Goal: Transaction & Acquisition: Purchase product/service

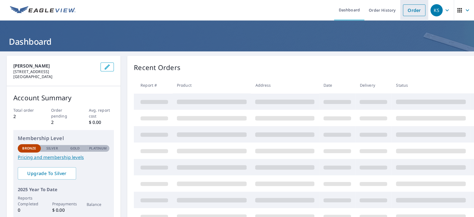
click at [410, 13] on link "Order" at bounding box center [414, 10] width 22 height 12
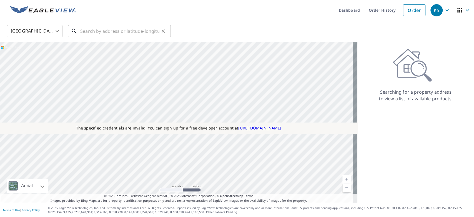
click at [141, 29] on input "text" at bounding box center [119, 31] width 79 height 16
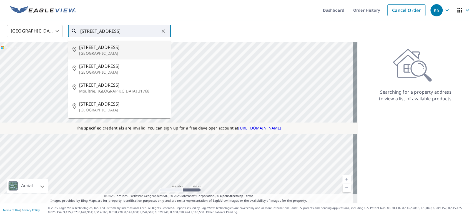
click at [107, 52] on p "Seattle, WA 98122" at bounding box center [122, 54] width 87 height 6
type input "142 30th Ave Seattle, WA 98122"
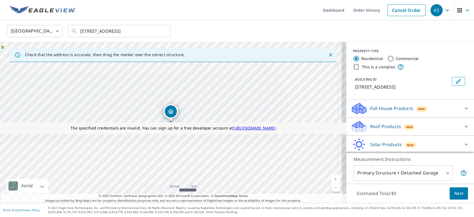
scroll to position [28, 0]
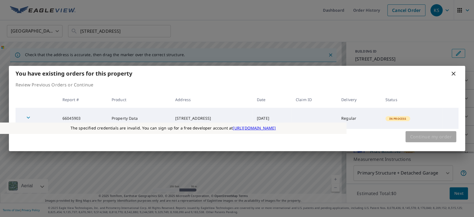
click at [439, 135] on span "Continue my order" at bounding box center [431, 137] width 42 height 8
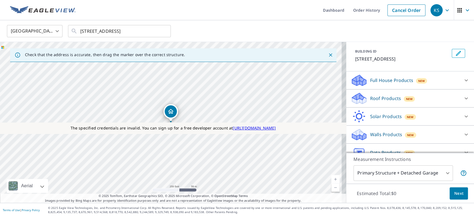
scroll to position [37, 0]
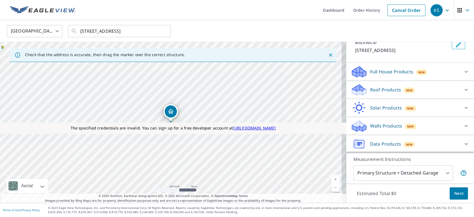
click at [383, 142] on p "Data Products" at bounding box center [385, 144] width 31 height 7
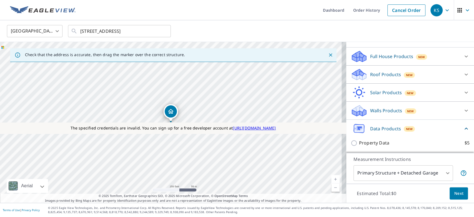
click at [374, 145] on p "Property Data" at bounding box center [374, 142] width 30 height 7
click at [359, 145] on input "Property Data $5" at bounding box center [355, 143] width 8 height 7
checkbox input "true"
type input "5"
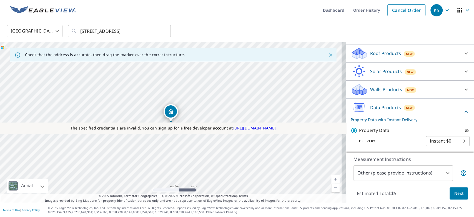
click at [428, 140] on body "KS KS Dashboard Order History Cancel Order KS United States US ​ 142 30th Ave S…" at bounding box center [237, 108] width 474 height 217
click at [434, 172] on div at bounding box center [237, 108] width 474 height 217
click at [442, 172] on body "KS KS Dashboard Order History Cancel Order KS United States US ​ 142 30th Ave S…" at bounding box center [237, 108] width 474 height 217
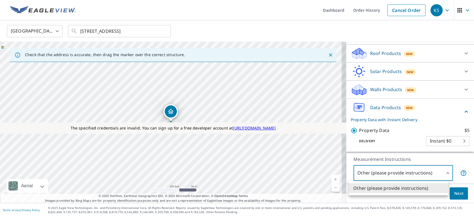
click at [442, 172] on div at bounding box center [237, 108] width 474 height 217
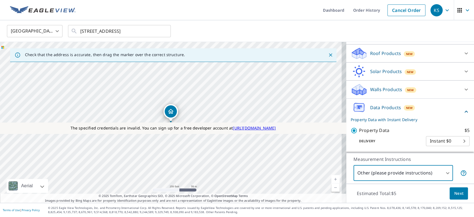
click at [454, 194] on span "Next" at bounding box center [458, 193] width 9 height 7
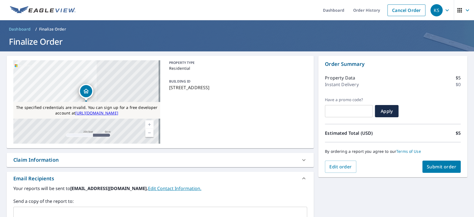
scroll to position [64, 0]
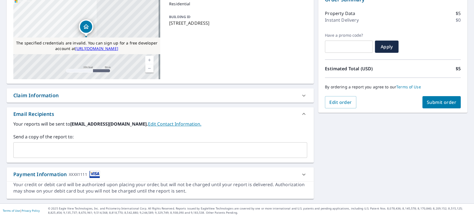
click at [40, 94] on div "Claim Information" at bounding box center [35, 95] width 45 height 7
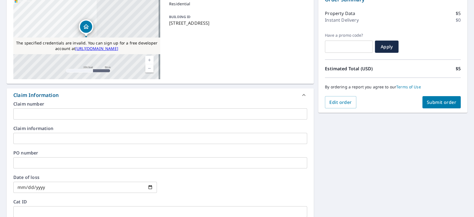
click at [45, 117] on input "text" at bounding box center [160, 113] width 294 height 11
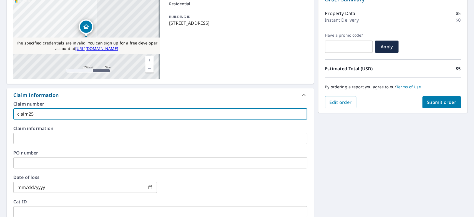
type input "claim25"
click at [30, 138] on input "text" at bounding box center [160, 138] width 294 height 11
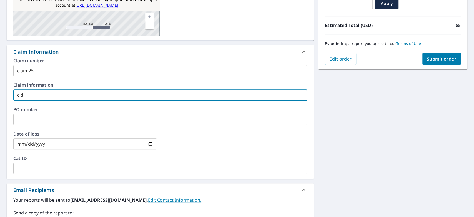
scroll to position [109, 0]
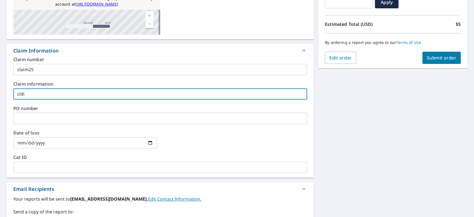
type input "cldi"
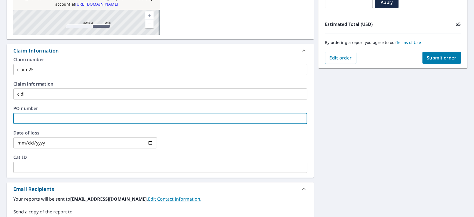
click at [22, 119] on input "text" at bounding box center [160, 118] width 294 height 11
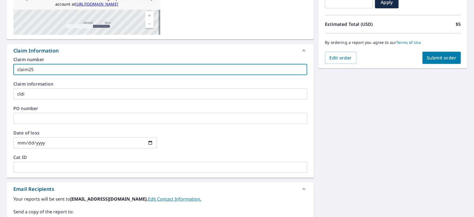
drag, startPoint x: 41, startPoint y: 69, endPoint x: 0, endPoint y: 67, distance: 41.4
click at [0, 67] on div "**********" at bounding box center [237, 111] width 474 height 336
type input "claimind"
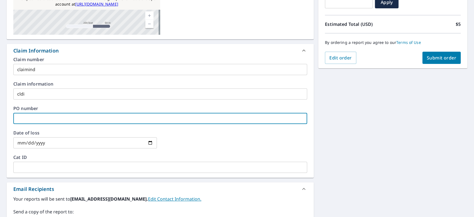
click at [47, 120] on input "text" at bounding box center [160, 118] width 294 height 11
type input "po456789"
click at [73, 168] on input "text" at bounding box center [160, 167] width 294 height 11
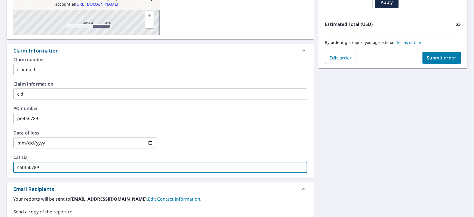
type input "cat456789"
click at [149, 144] on input "date" at bounding box center [85, 142] width 144 height 11
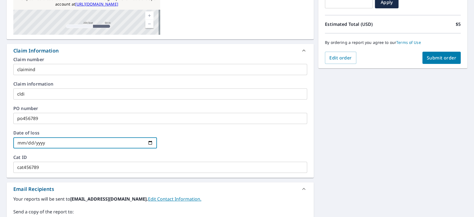
type input "2025-09-09"
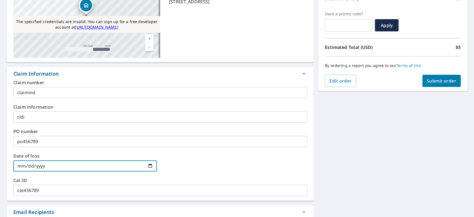
scroll to position [5, 0]
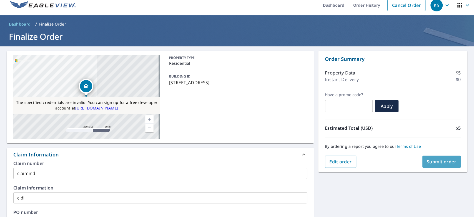
click at [428, 163] on span "Submit order" at bounding box center [442, 162] width 30 height 6
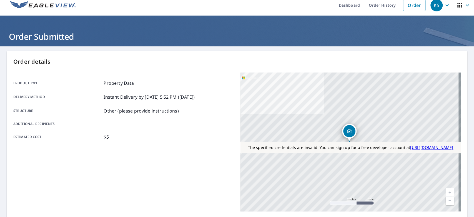
scroll to position [109, 0]
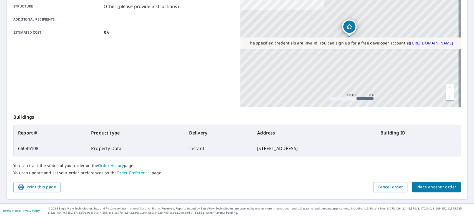
click at [35, 148] on td "66046108" at bounding box center [50, 149] width 73 height 16
copy td "66046108"
click at [104, 164] on link "Order History" at bounding box center [111, 165] width 26 height 5
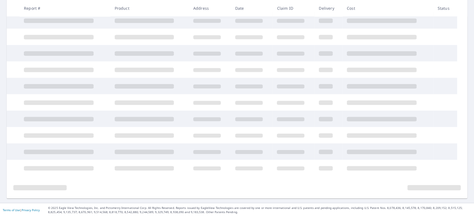
scroll to position [104, 0]
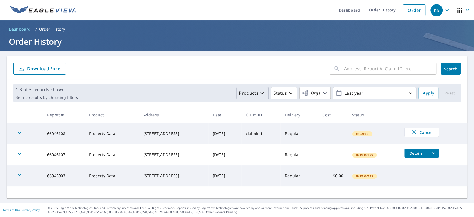
click at [259, 94] on icon "button" at bounding box center [262, 93] width 7 height 7
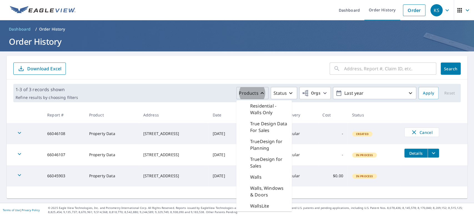
scroll to position [184, 0]
click at [258, 127] on p "Property Data" at bounding box center [265, 124] width 30 height 7
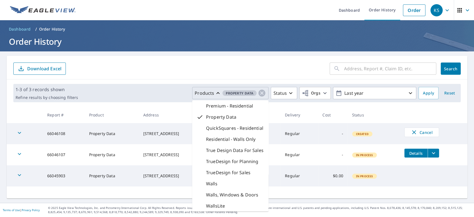
scroll to position [137, 0]
click at [423, 94] on span "Apply" at bounding box center [428, 93] width 11 height 7
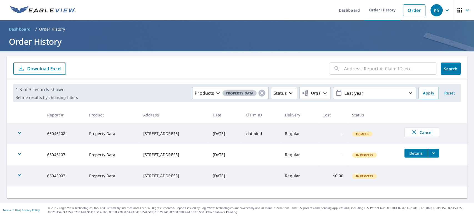
click at [262, 134] on td "claimind" at bounding box center [260, 133] width 39 height 21
copy td "claimind"
click at [259, 92] on icon "button" at bounding box center [262, 93] width 7 height 7
click at [424, 93] on span "Apply" at bounding box center [428, 93] width 11 height 7
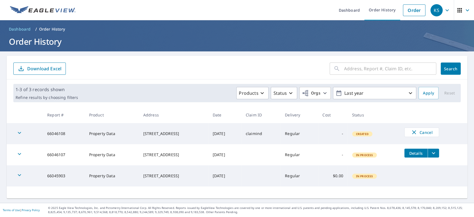
click at [344, 73] on input "text" at bounding box center [390, 69] width 92 height 16
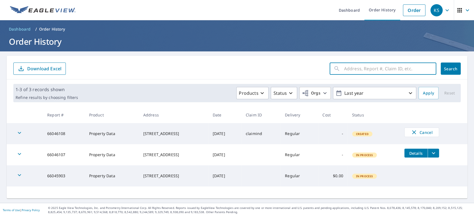
paste input "claimind"
type input "claimind"
click button "Search" at bounding box center [451, 68] width 20 height 12
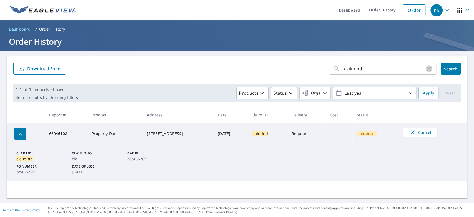
click at [426, 71] on icon "button" at bounding box center [429, 68] width 7 height 7
click at [423, 96] on span "Apply" at bounding box center [428, 93] width 11 height 7
click at [423, 91] on span "Apply" at bounding box center [428, 93] width 11 height 7
click at [451, 66] on span "Search" at bounding box center [450, 68] width 11 height 5
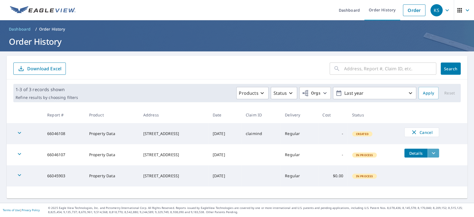
click at [430, 152] on icon "filesDropdownBtn-66046107" at bounding box center [433, 153] width 7 height 7
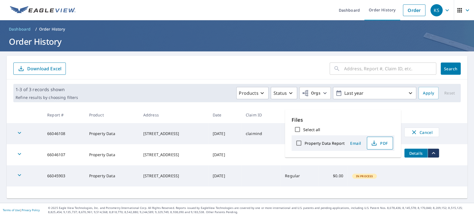
click at [378, 143] on span "PDF" at bounding box center [379, 143] width 18 height 7
click at [193, 189] on div "​ Search Download Excel 1-3 of 3 records shown Refine results by choosing filte…" at bounding box center [237, 127] width 461 height 142
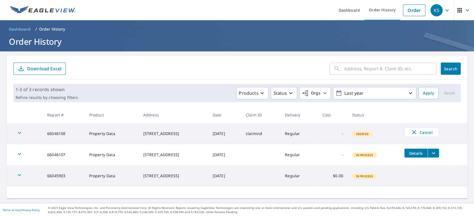
click at [52, 157] on td "66046107" at bounding box center [64, 154] width 42 height 21
copy td "66046107"
click at [423, 95] on span "Apply" at bounding box center [428, 93] width 11 height 7
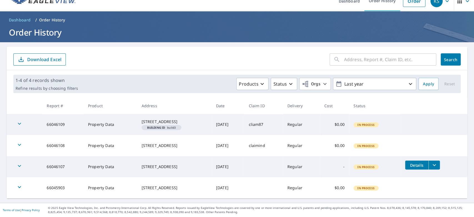
scroll to position [12, 0]
click at [51, 124] on td "66046109" at bounding box center [62, 124] width 41 height 21
copy td "66046109"
click at [57, 169] on td "66046107" at bounding box center [62, 166] width 41 height 21
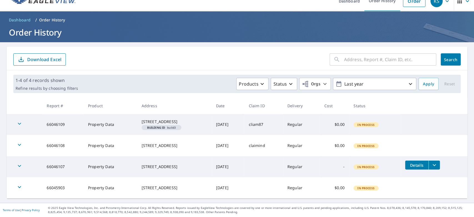
click at [57, 169] on td "66046107" at bounding box center [62, 166] width 41 height 21
copy td "66046107"
click at [34, 160] on td at bounding box center [25, 166] width 36 height 21
click at [433, 165] on icon "filesDropdownBtn-66046107" at bounding box center [434, 165] width 7 height 7
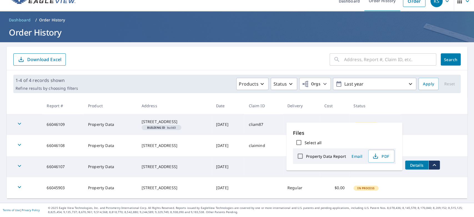
click at [71, 173] on td "66046107" at bounding box center [62, 166] width 41 height 21
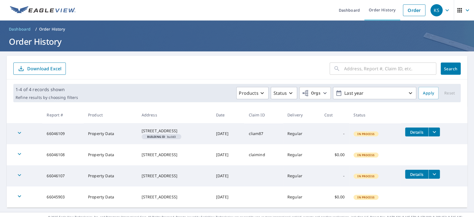
scroll to position [13, 0]
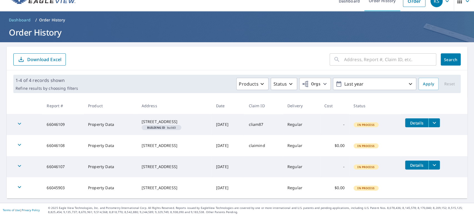
click at [36, 57] on p "Download Excel" at bounding box center [44, 59] width 34 height 6
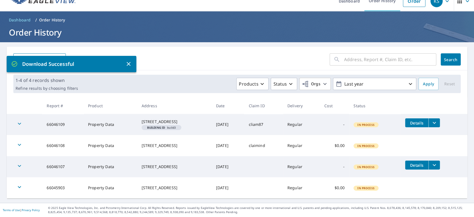
scroll to position [0, 0]
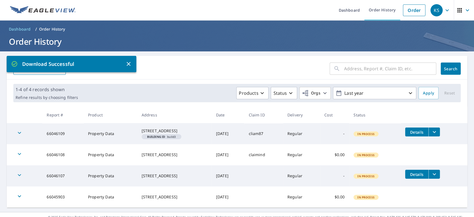
click at [52, 137] on td "66046109" at bounding box center [62, 133] width 41 height 21
copy td "66046109"
click at [444, 12] on icon "button" at bounding box center [447, 10] width 7 height 7
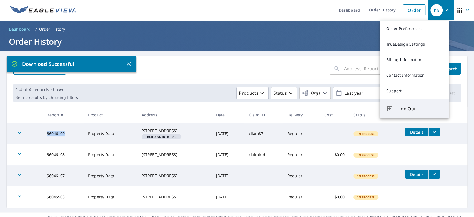
click at [412, 109] on span "Log Out" at bounding box center [420, 108] width 44 height 7
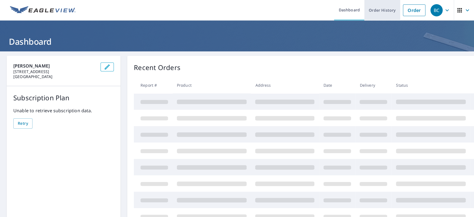
click at [379, 11] on link "Order History" at bounding box center [382, 10] width 36 height 20
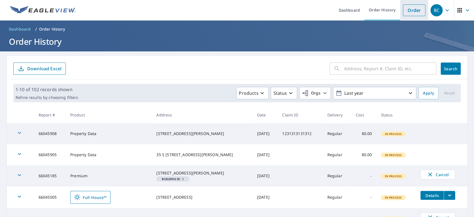
click at [406, 10] on link "Order" at bounding box center [414, 10] width 22 height 12
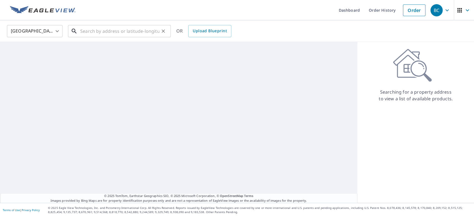
click at [133, 32] on input "text" at bounding box center [119, 31] width 79 height 16
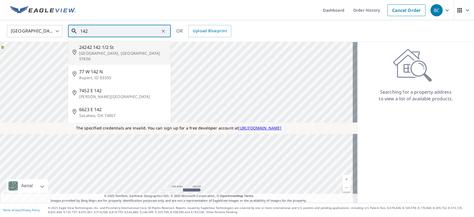
click at [92, 51] on p "Timber Lake, SD 57656" at bounding box center [122, 56] width 87 height 11
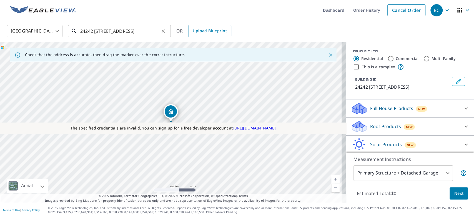
click at [113, 33] on input "24242 142 1/2 St Timber Lake, SD 57656" at bounding box center [119, 31] width 79 height 16
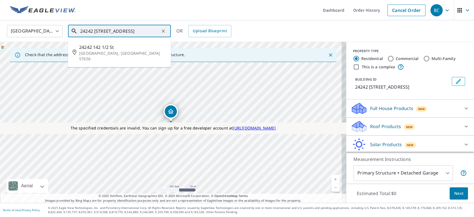
paste input "468 silver buckle Schertz TX 78154"
type input "468 silver buckle Schertz TX 78154"
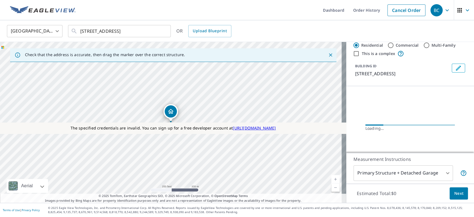
scroll to position [30, 0]
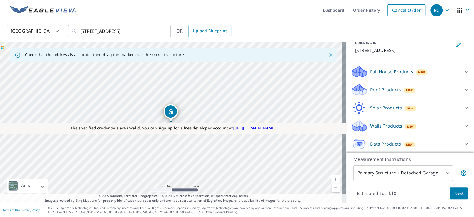
click at [380, 143] on p "Data Products" at bounding box center [385, 144] width 31 height 7
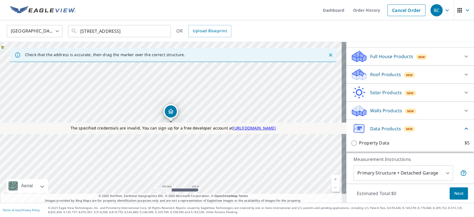
click at [351, 145] on input "Property Data $5" at bounding box center [355, 143] width 8 height 7
checkbox input "true"
type input "5"
click at [454, 190] on span "Next" at bounding box center [458, 193] width 9 height 7
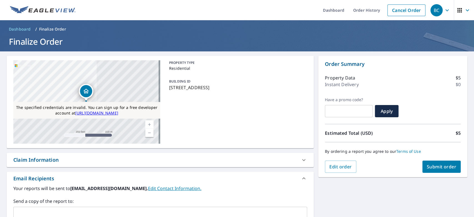
click at [437, 165] on span "Submit order" at bounding box center [442, 167] width 30 height 6
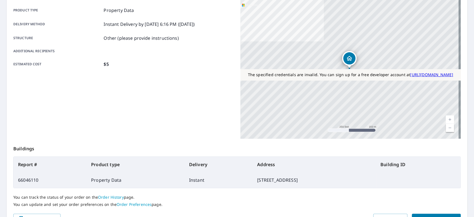
scroll to position [85, 0]
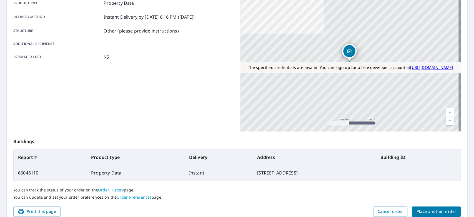
click at [22, 173] on td "66046110" at bounding box center [50, 173] width 73 height 16
copy td "66046110"
